Goal: Check status

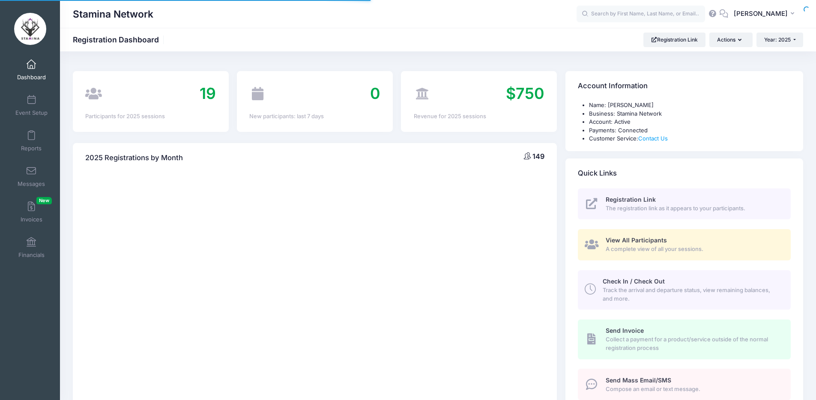
select select
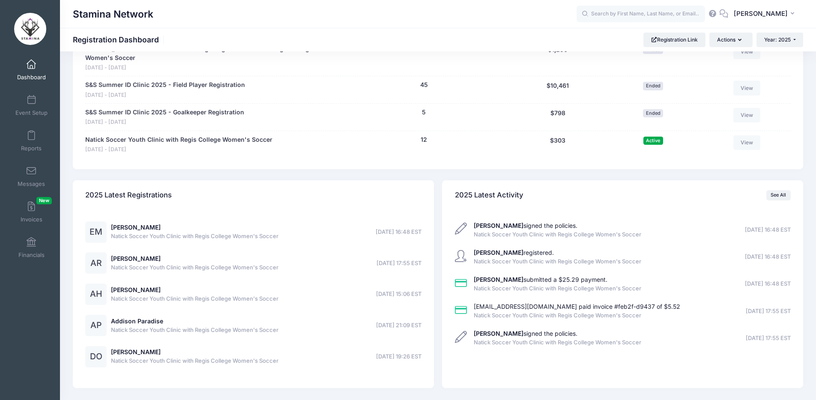
scroll to position [484, 0]
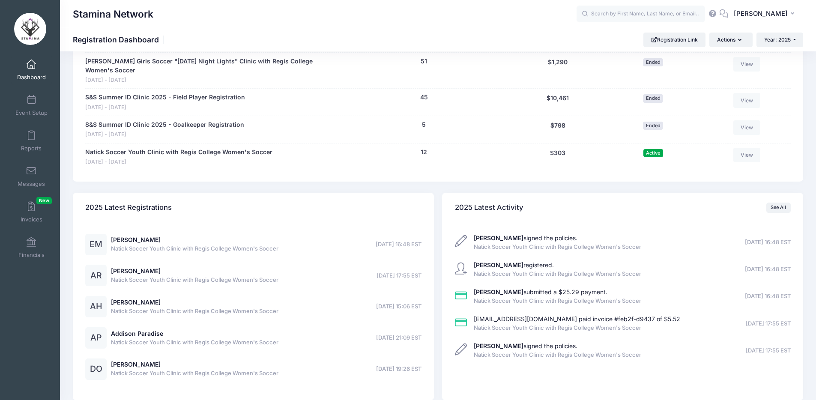
click at [376, 240] on span "[DATE] 16:48 EST" at bounding box center [399, 244] width 46 height 9
click at [376, 240] on span "08/14/2025 16:48 EST" at bounding box center [399, 244] width 46 height 9
click at [380, 212] on div "2025 Latest Registrations" at bounding box center [253, 208] width 361 height 30
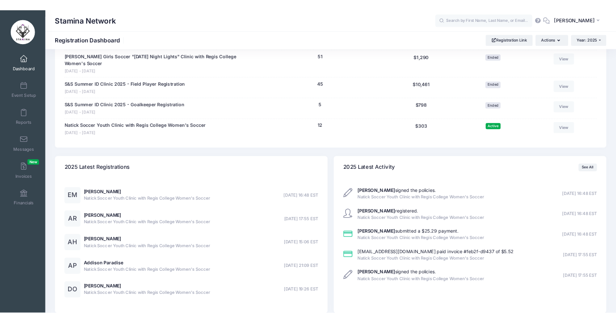
scroll to position [501, 0]
